Goal: Check status: Check status

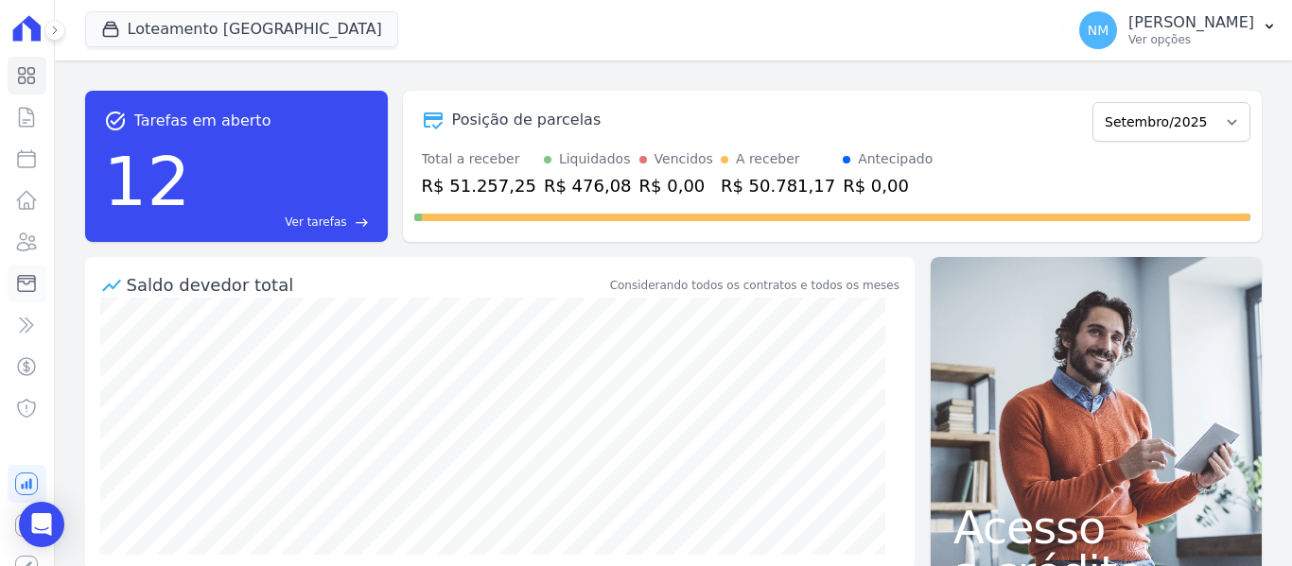
click at [25, 282] on link "Minha Carteira" at bounding box center [27, 284] width 39 height 38
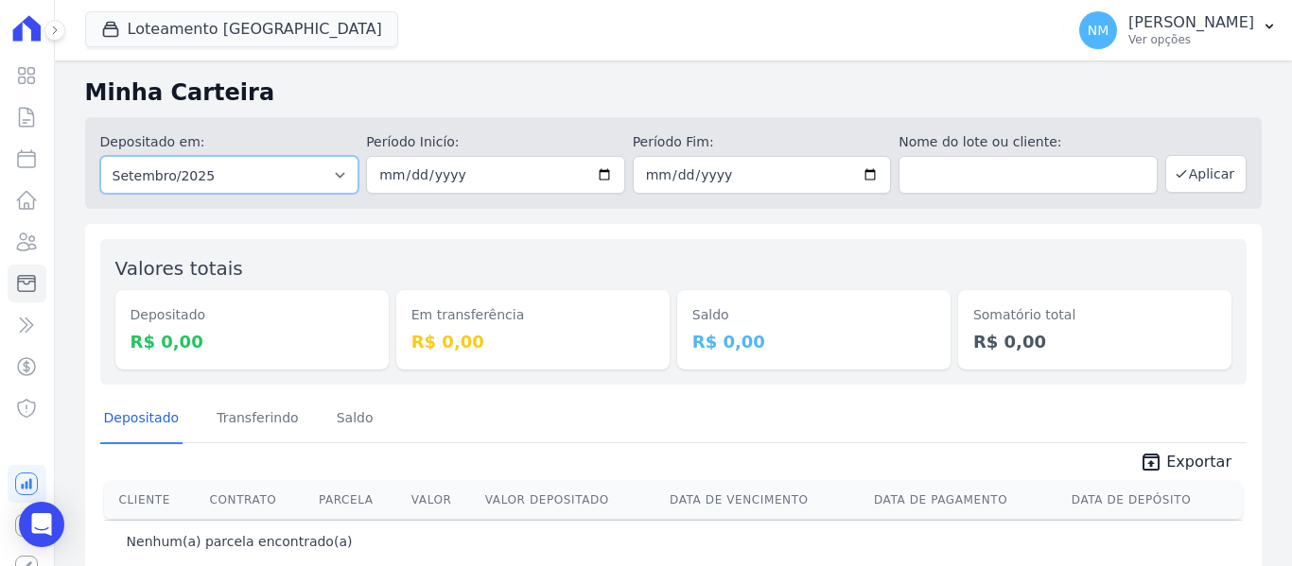
click at [279, 175] on select "Todos os meses Abril/2018 Maio/2018 Junho/2018 Julho/2018 Agosto/2018 Setembro/…" at bounding box center [229, 175] width 259 height 38
select select "08/2025"
click at [100, 156] on select "Todos os meses Abril/2018 Maio/2018 Junho/2018 Julho/2018 Agosto/2018 Setembro/…" at bounding box center [229, 175] width 259 height 38
click at [1206, 178] on button "Aplicar" at bounding box center [1205, 174] width 81 height 38
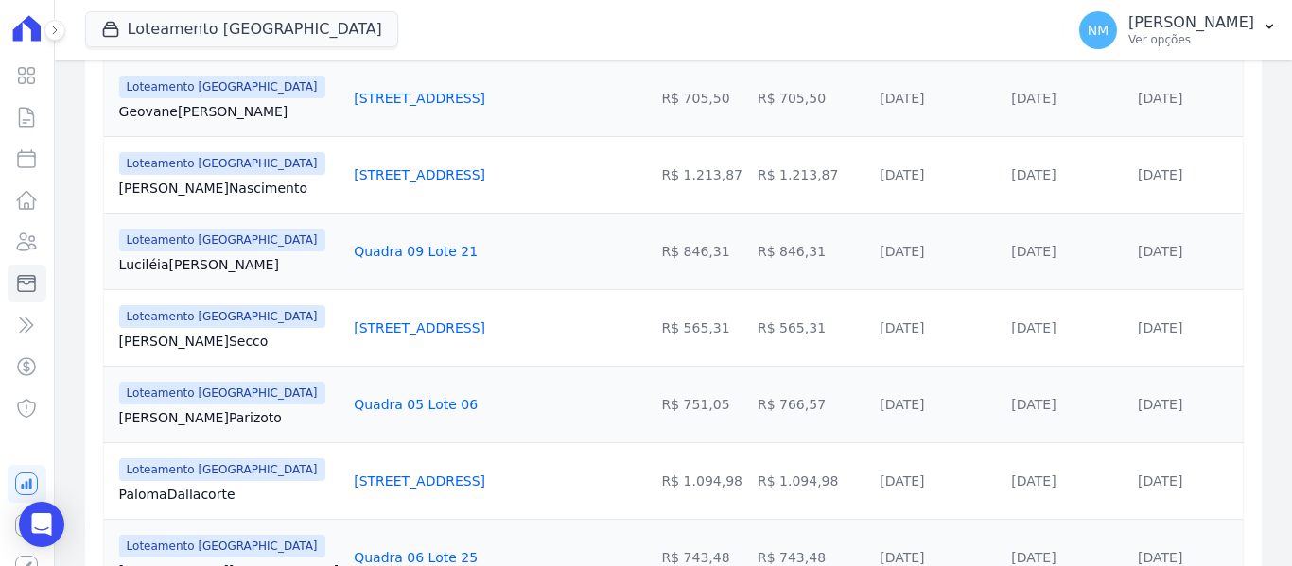
scroll to position [1135, 0]
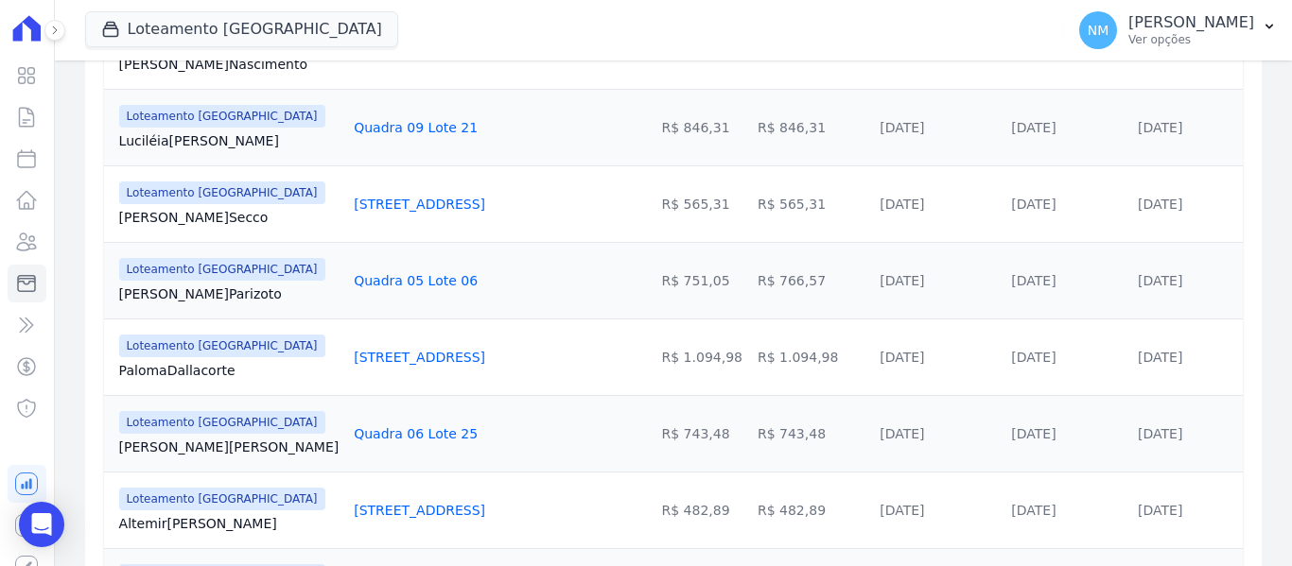
drag, startPoint x: 112, startPoint y: 346, endPoint x: 415, endPoint y: 341, distance: 303.6
click at [415, 341] on tr "Loteamento [GEOGRAPHIC_DATA] [GEOGRAPHIC_DATA][PERSON_NAME] [STREET_ADDRESS] R$…" at bounding box center [673, 357] width 1139 height 77
copy tr "[PERSON_NAME] [STREET_ADDRESS]"
